Goal: Information Seeking & Learning: Find specific fact

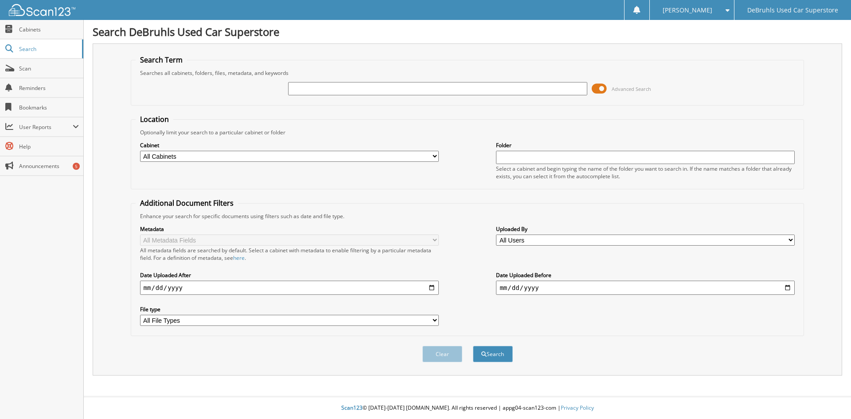
click at [32, 55] on link "Search" at bounding box center [41, 48] width 83 height 19
type input "001683"
click at [473, 346] on button "Search" at bounding box center [493, 354] width 40 height 16
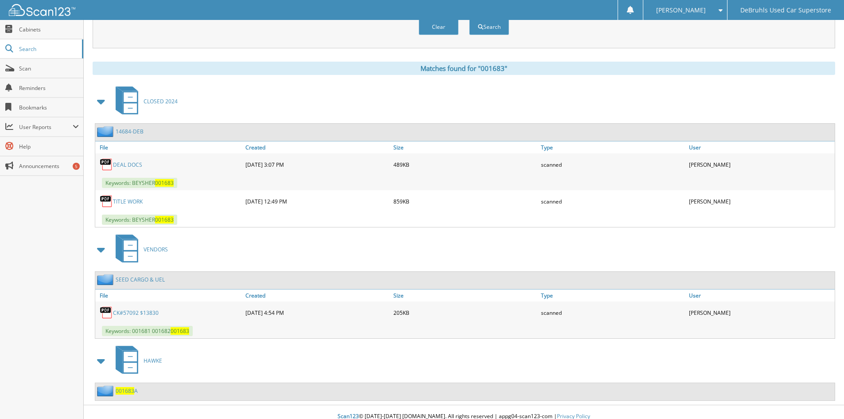
scroll to position [336, 0]
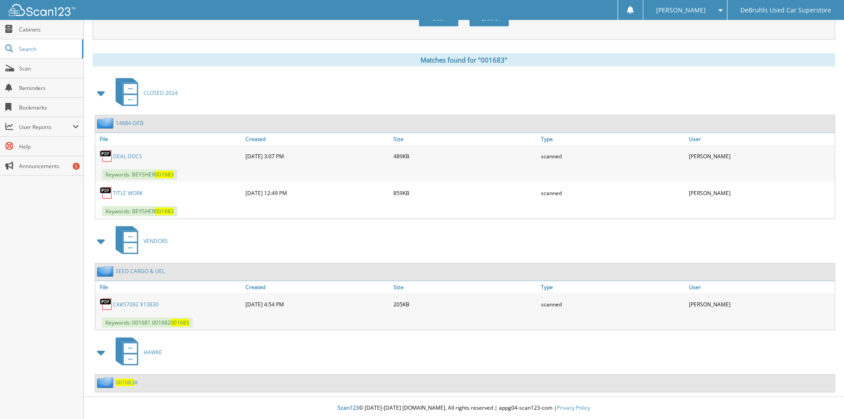
click at [129, 386] on div "001683 A" at bounding box center [116, 382] width 43 height 11
click at [131, 383] on span "001683" at bounding box center [125, 382] width 19 height 8
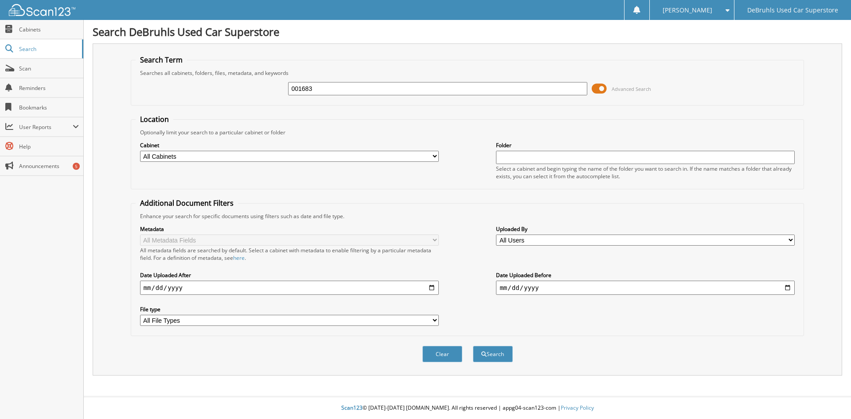
type input "001683"
click at [473, 346] on button "Search" at bounding box center [493, 354] width 40 height 16
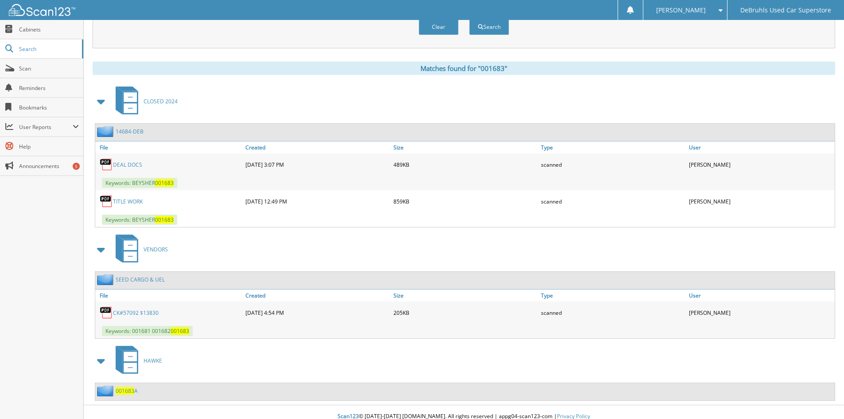
scroll to position [336, 0]
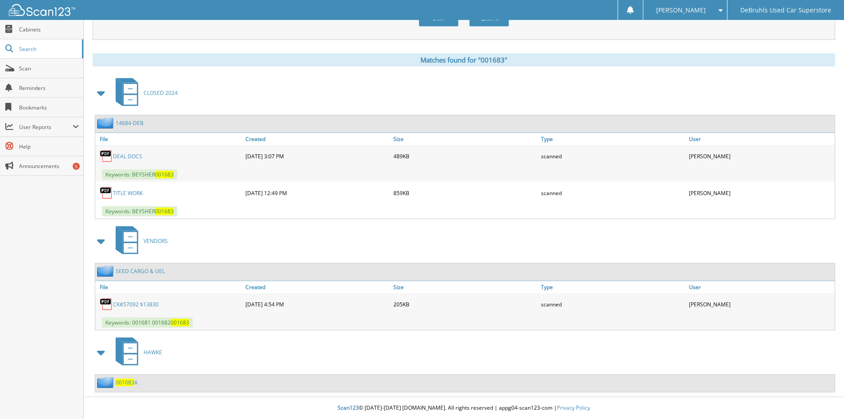
click at [122, 384] on span "001683" at bounding box center [125, 382] width 19 height 8
